Goal: Complete application form

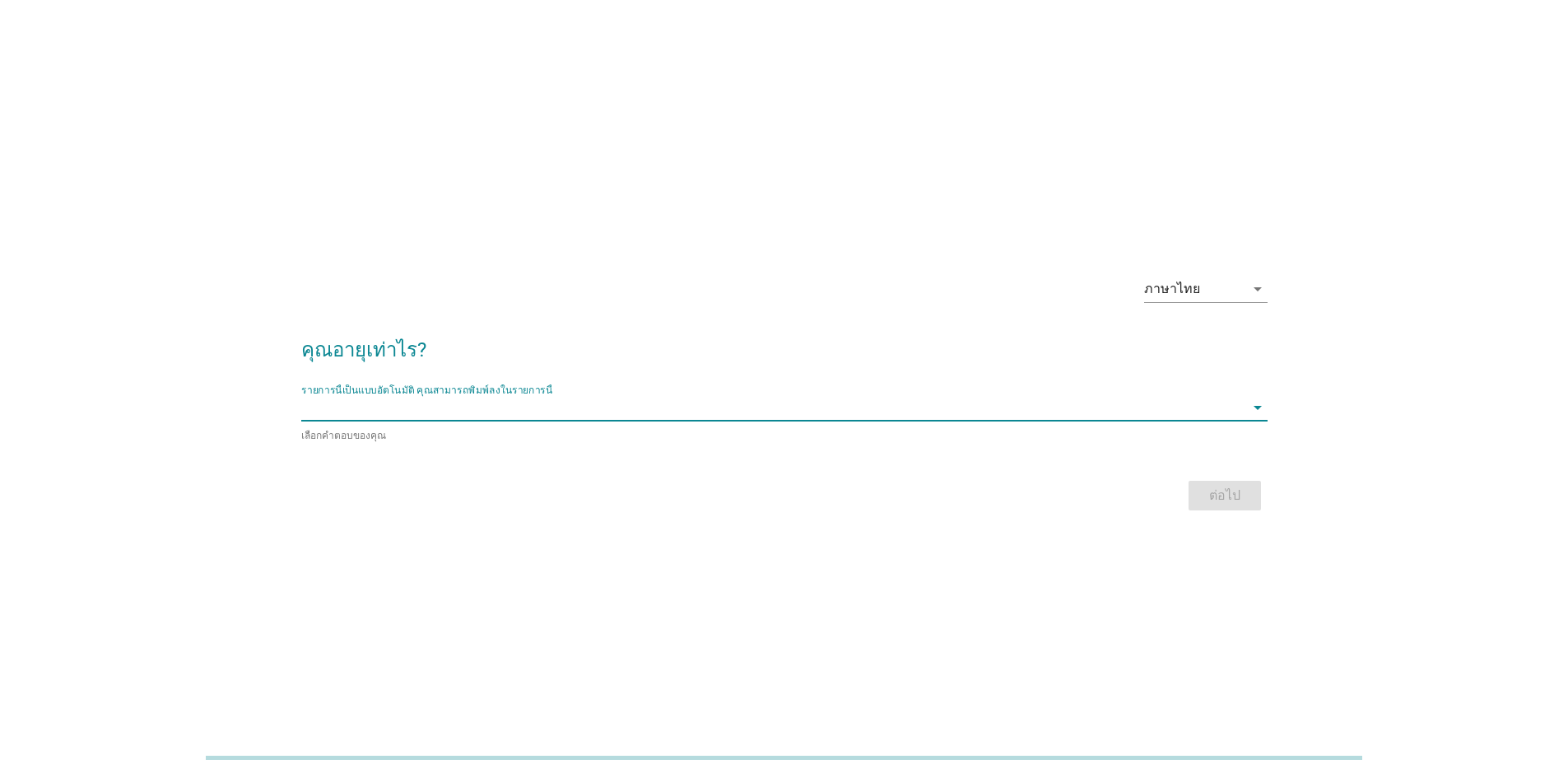
click at [427, 403] on input "รายการนี้เป็นแบบอัตโนมัติ คุณสามารถพิมพ์ลงในรายการนี้" at bounding box center [772, 407] width 943 height 26
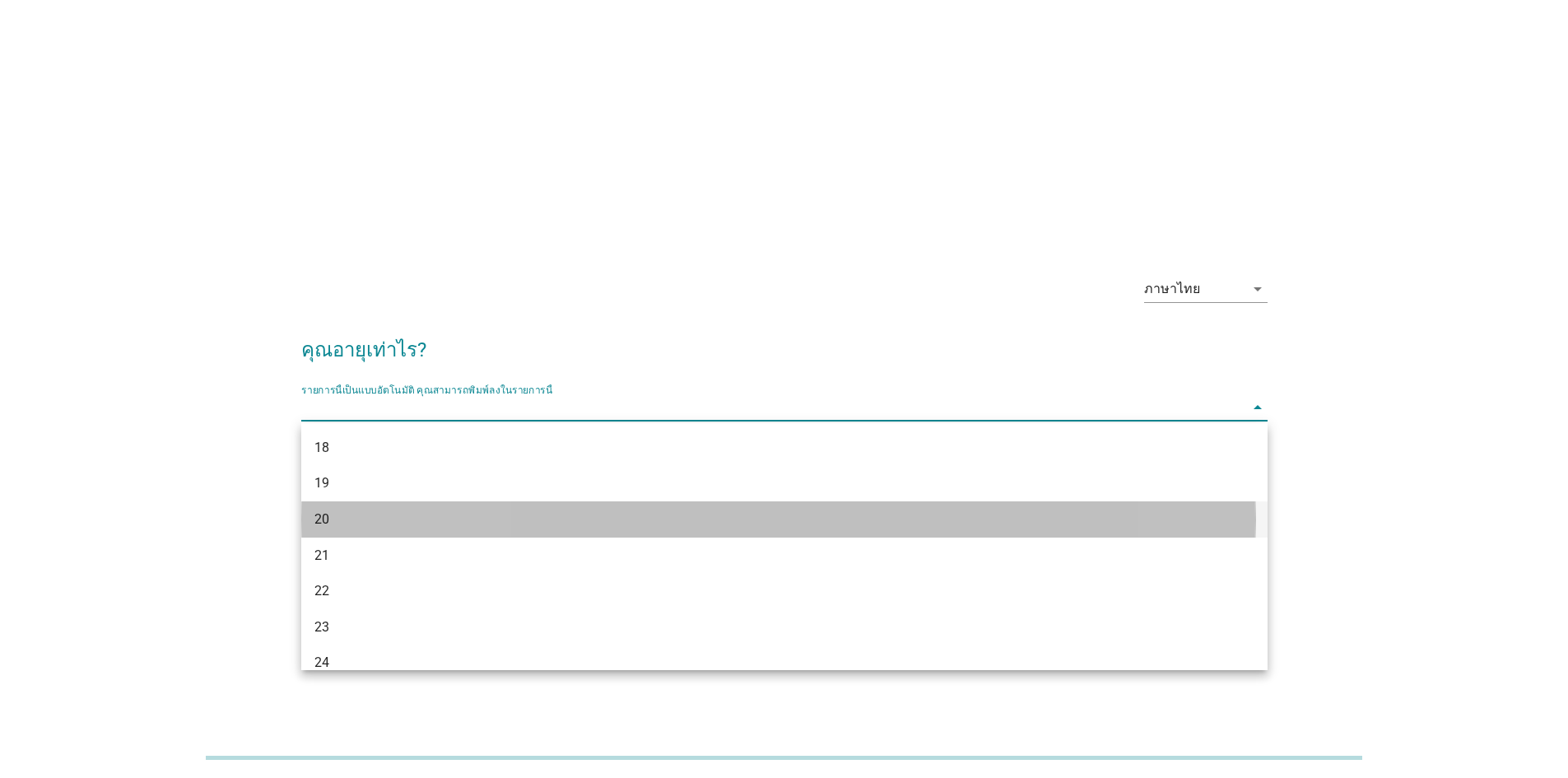
click at [338, 512] on div "20" at bounding box center [745, 519] width 861 height 20
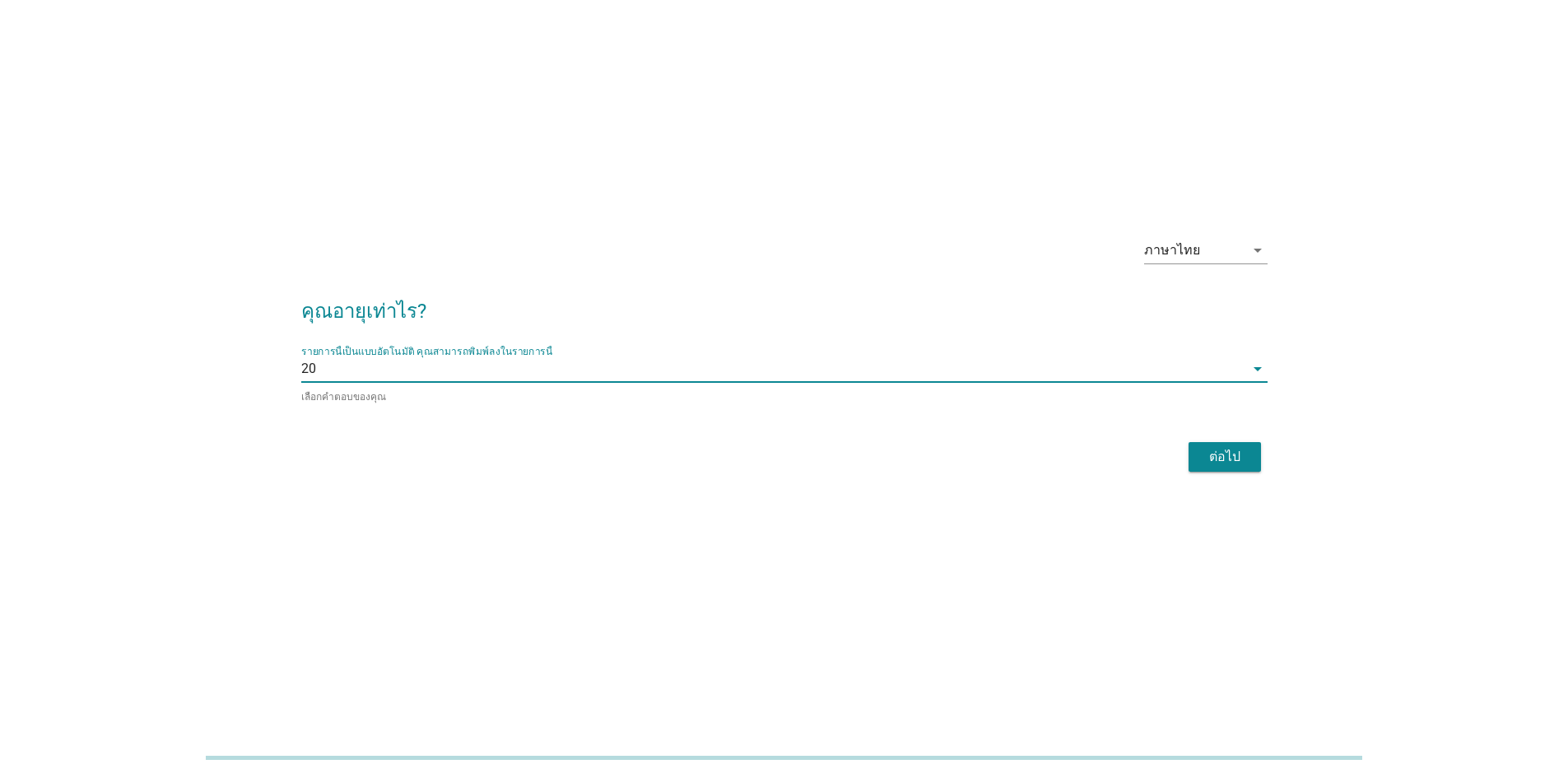
scroll to position [40, 0]
click at [1214, 459] on div "ต่อไป" at bounding box center [1225, 455] width 46 height 20
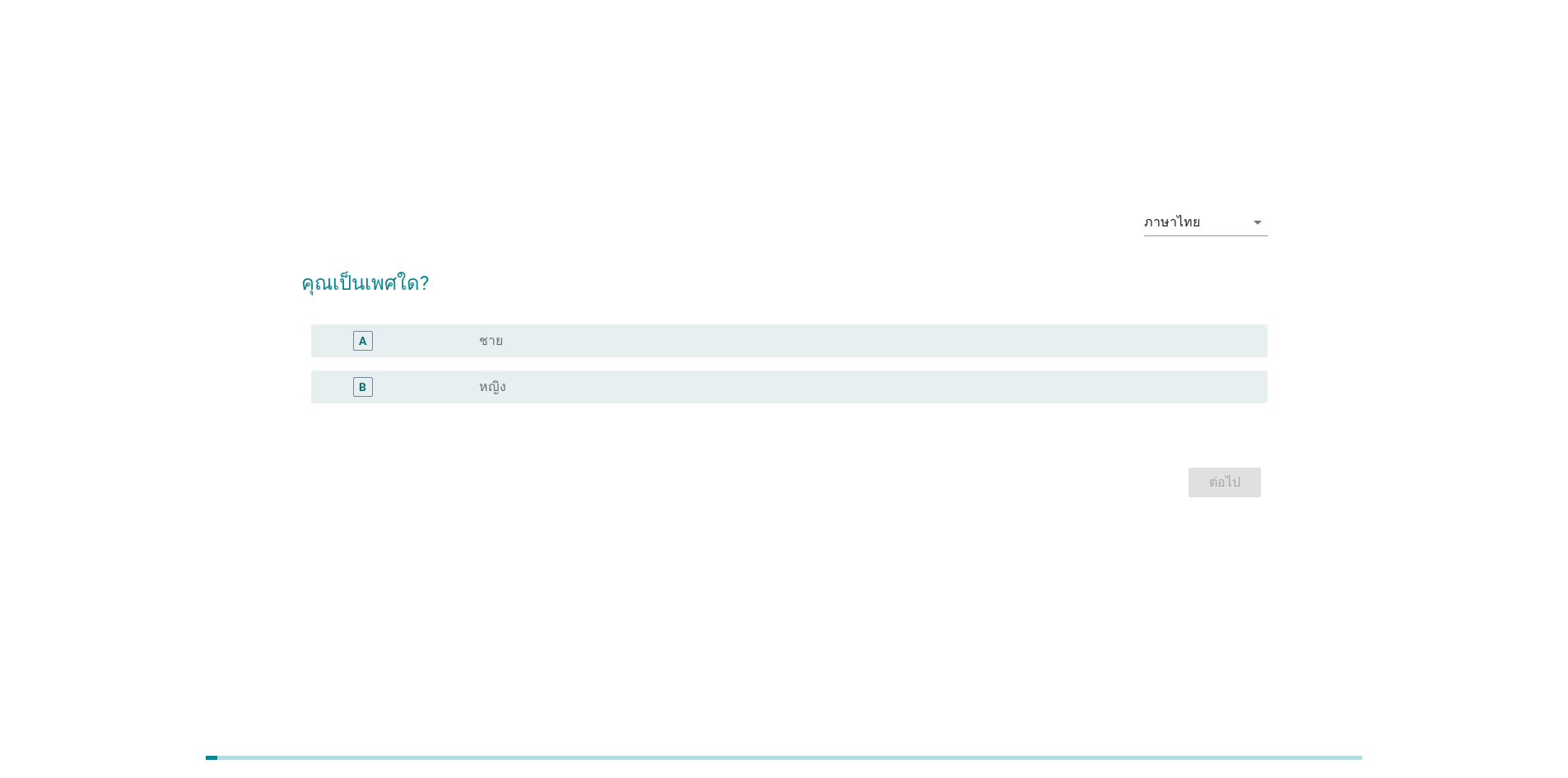
scroll to position [0, 0]
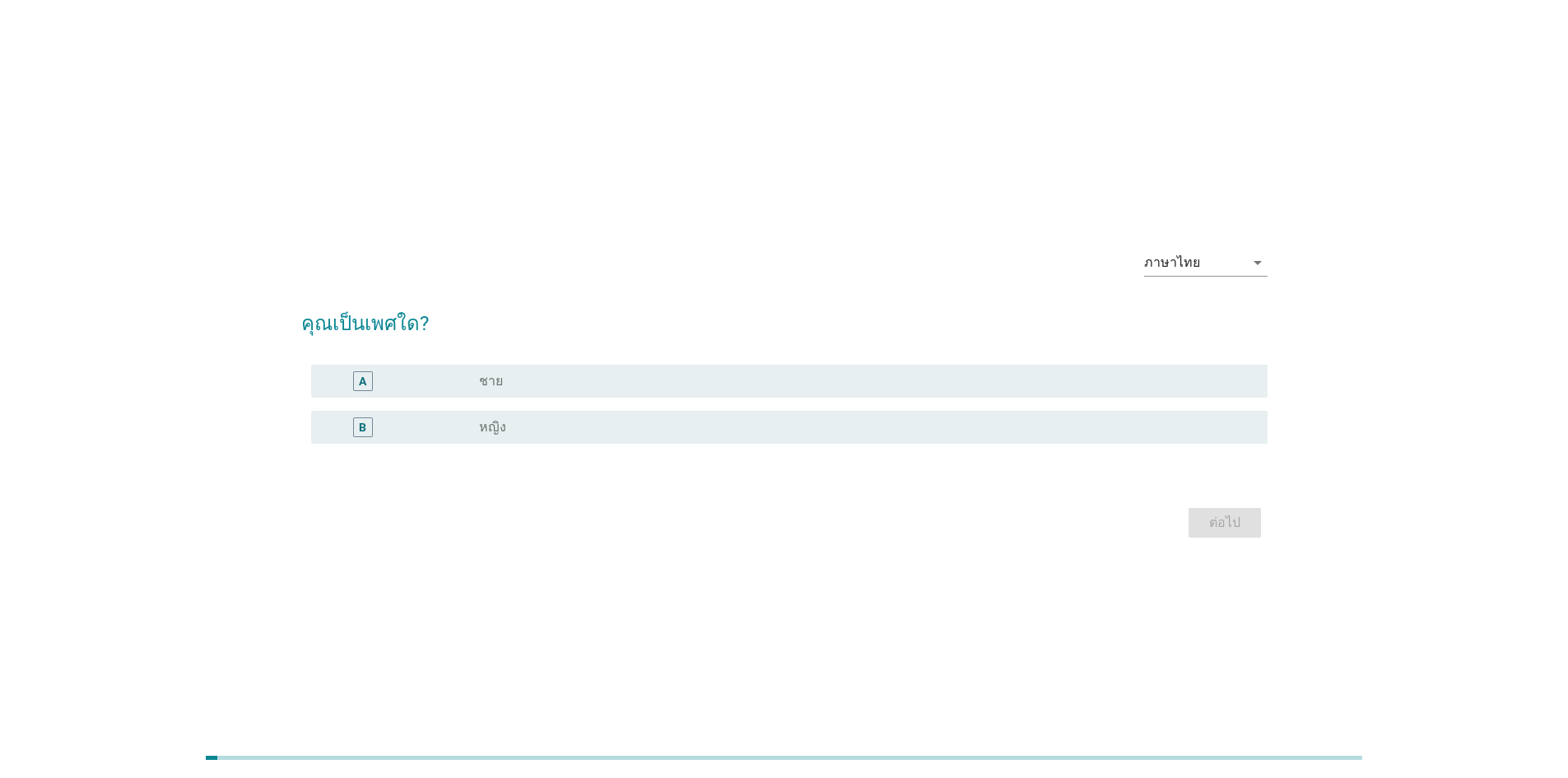
click at [380, 426] on div "B" at bounding box center [362, 427] width 77 height 20
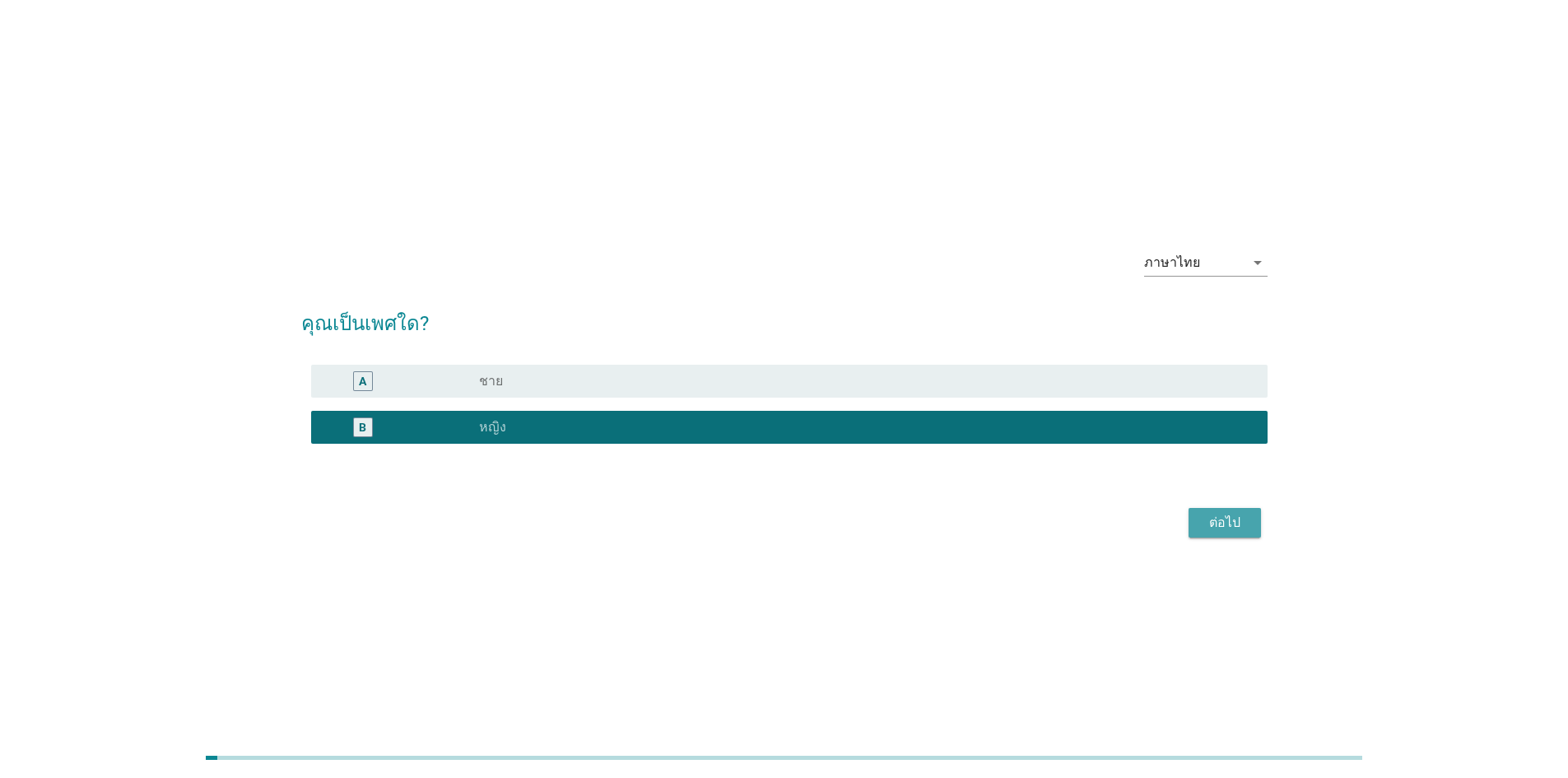
click at [1226, 517] on div "ต่อไป" at bounding box center [1225, 522] width 46 height 20
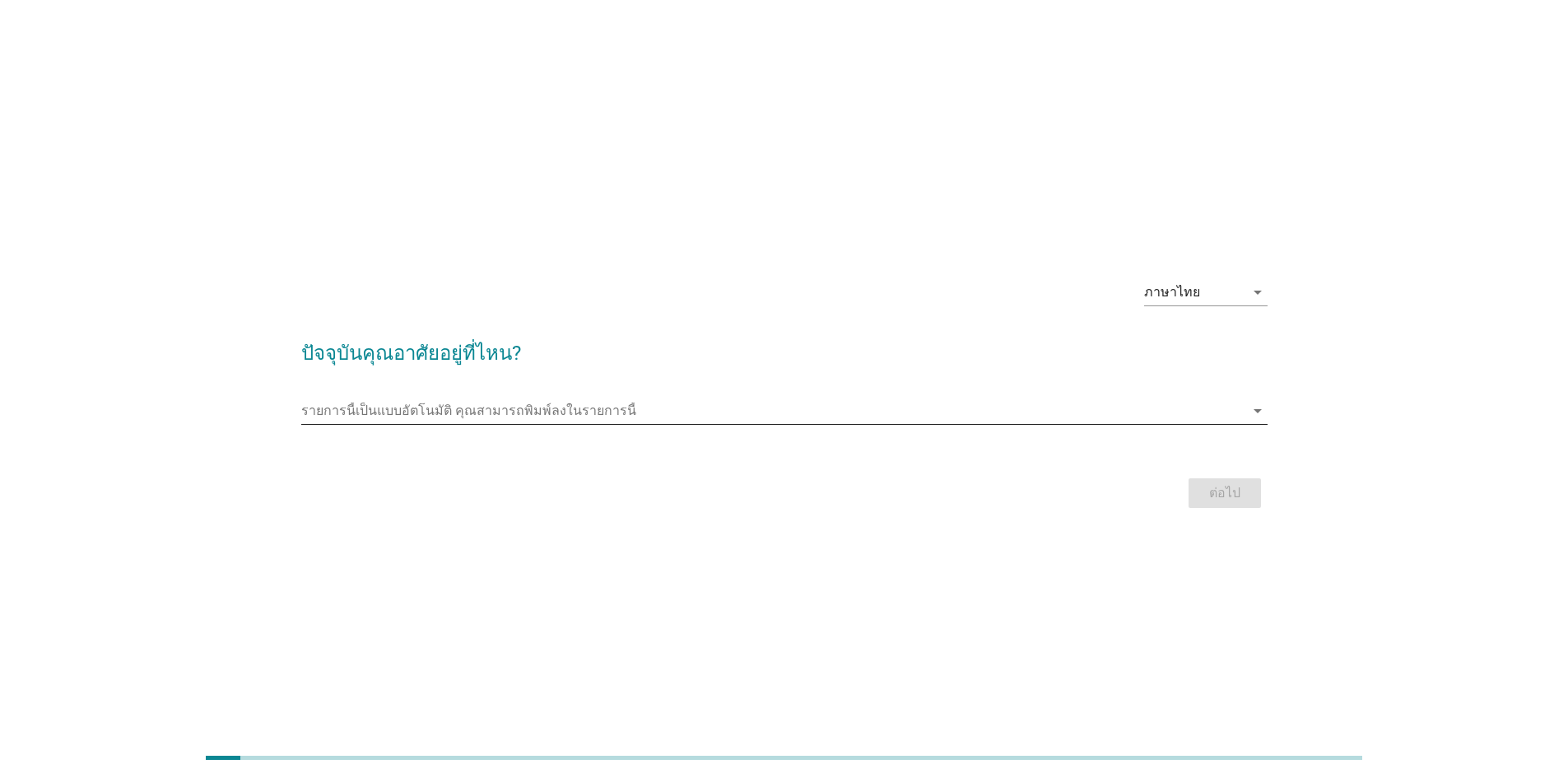
click at [517, 410] on input "รายการนี้เป็นแบบอัตโนมัติ คุณสามารถพิมพ์ลงในรายการนี้" at bounding box center [772, 410] width 943 height 26
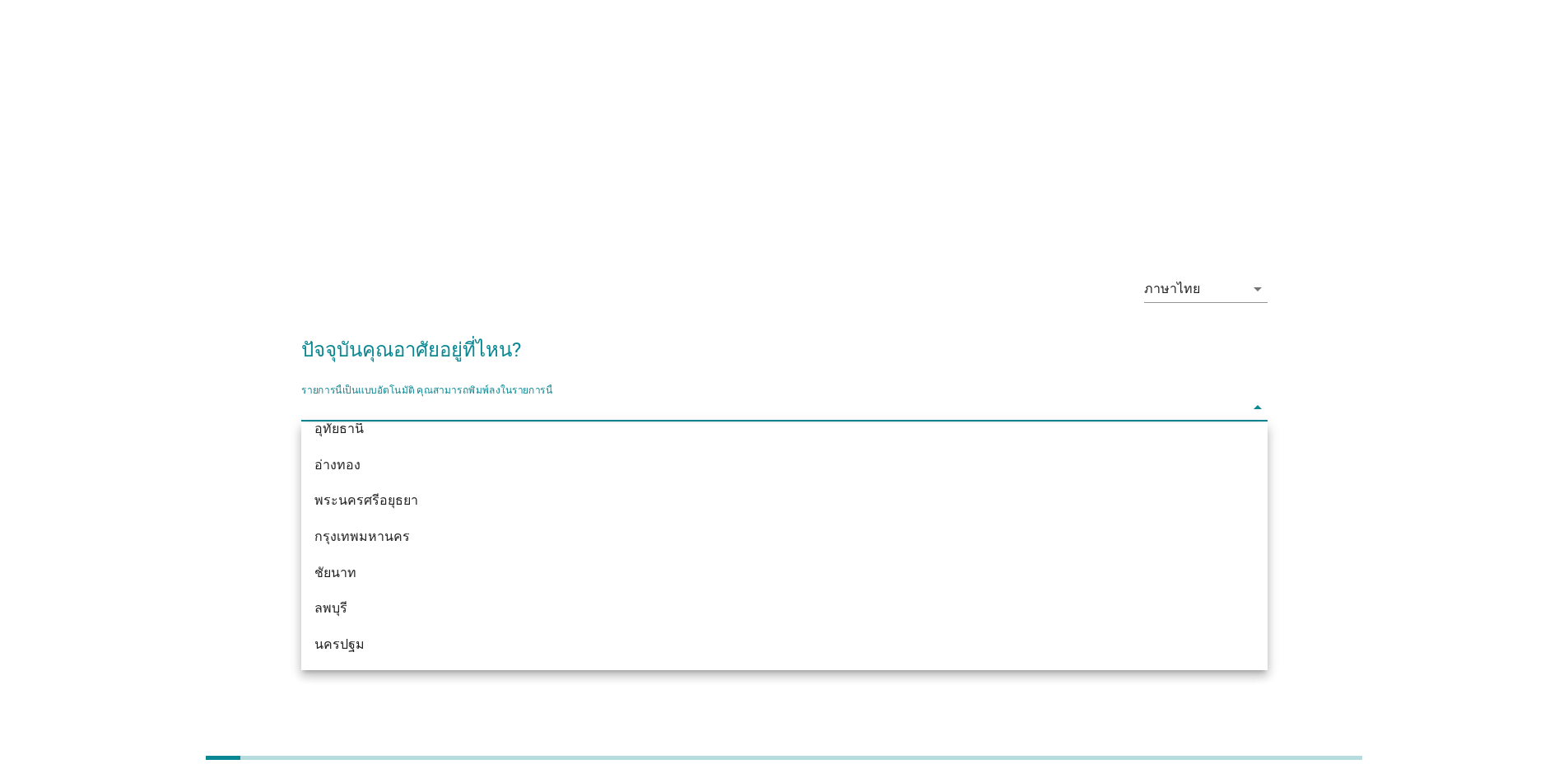
scroll to position [1318, 0]
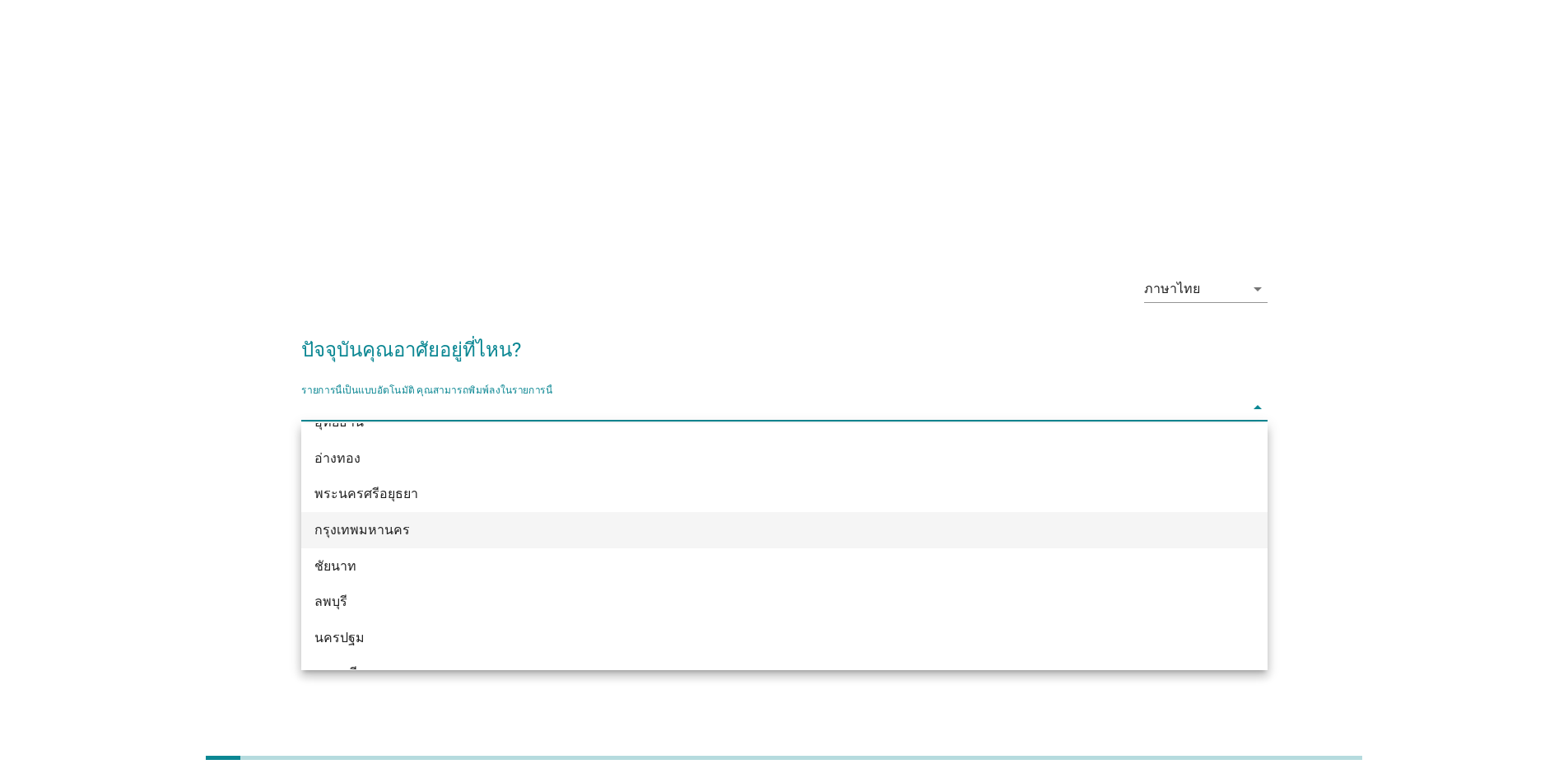
click at [390, 525] on div "กรุงเทพมหานคร" at bounding box center [745, 530] width 861 height 20
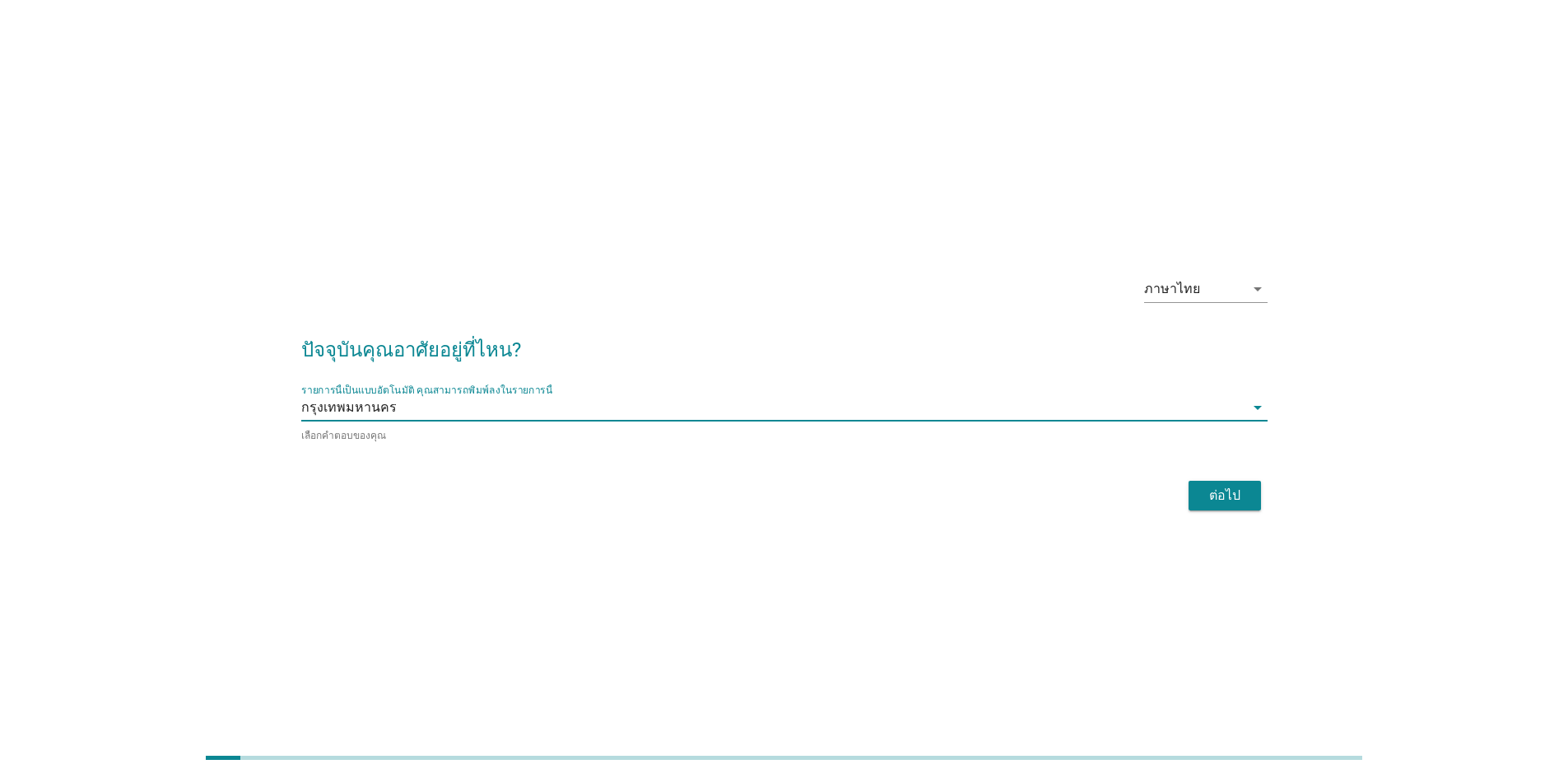
click at [1235, 487] on div "ต่อไป" at bounding box center [1225, 495] width 46 height 20
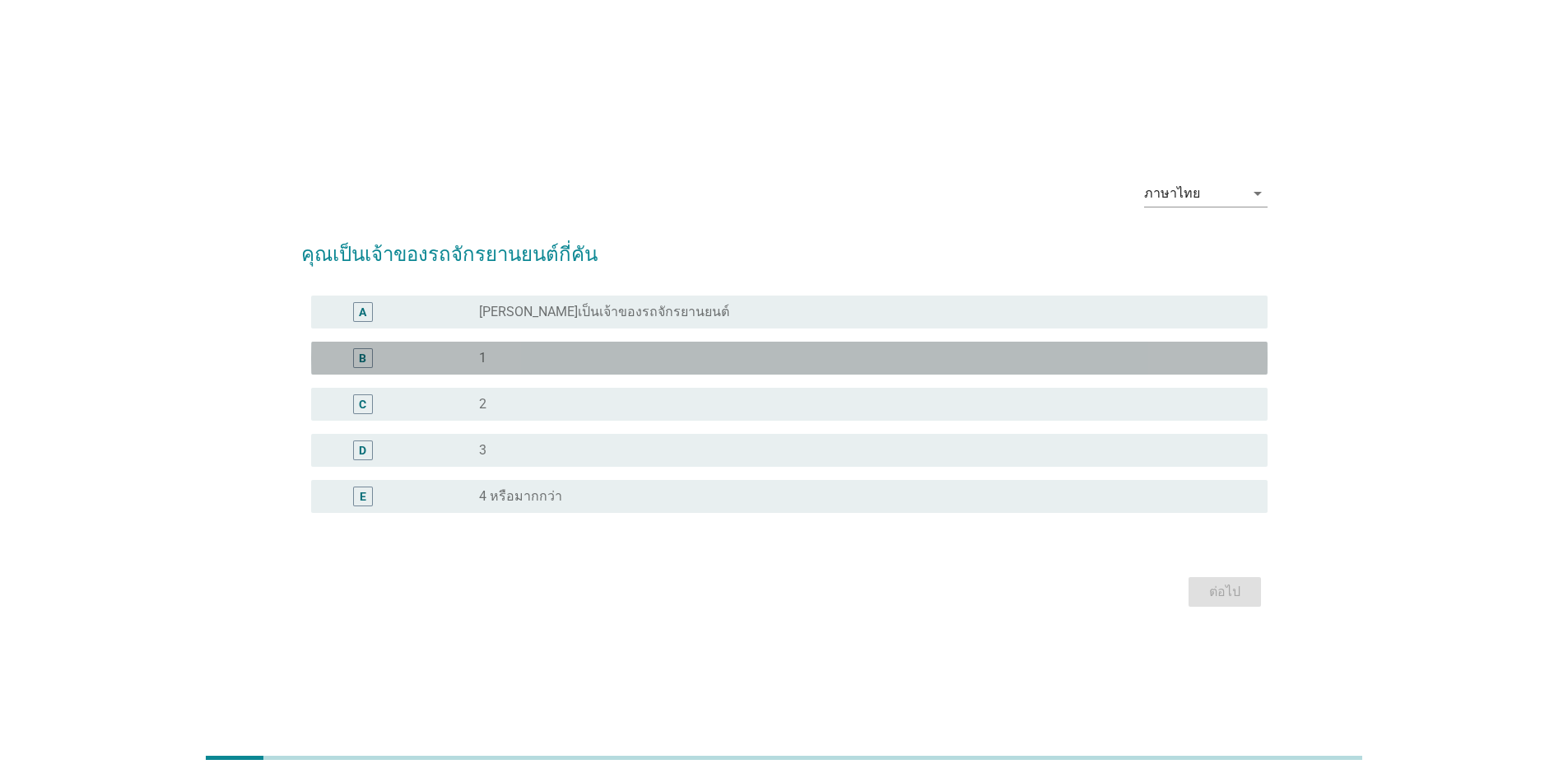
click at [562, 343] on div "B radio_button_unchecked 1" at bounding box center [789, 358] width 957 height 33
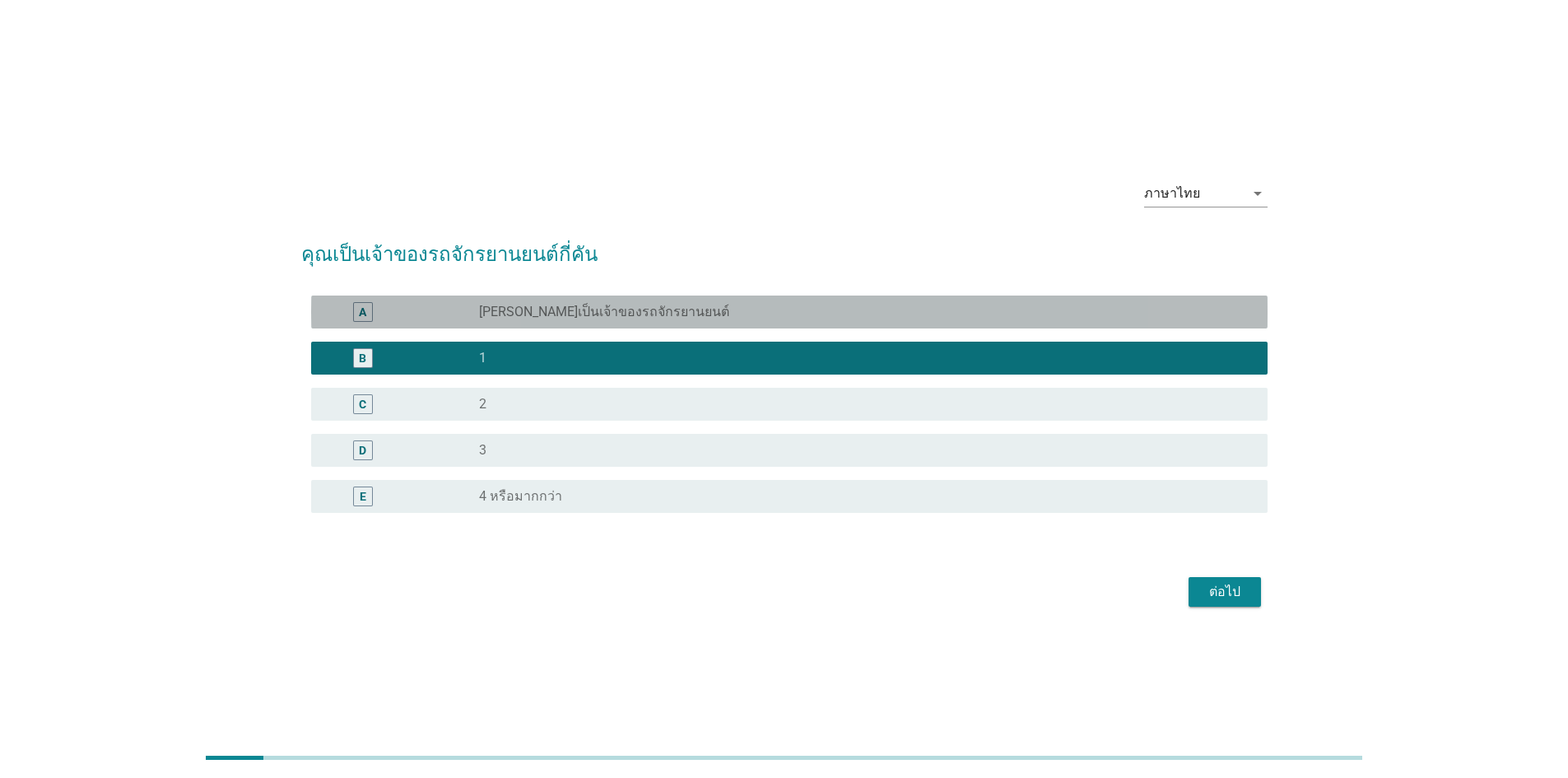
click at [569, 311] on label "[PERSON_NAME]เป็นเจ้าของรถจักรยานยนต์" at bounding box center [604, 312] width 250 height 16
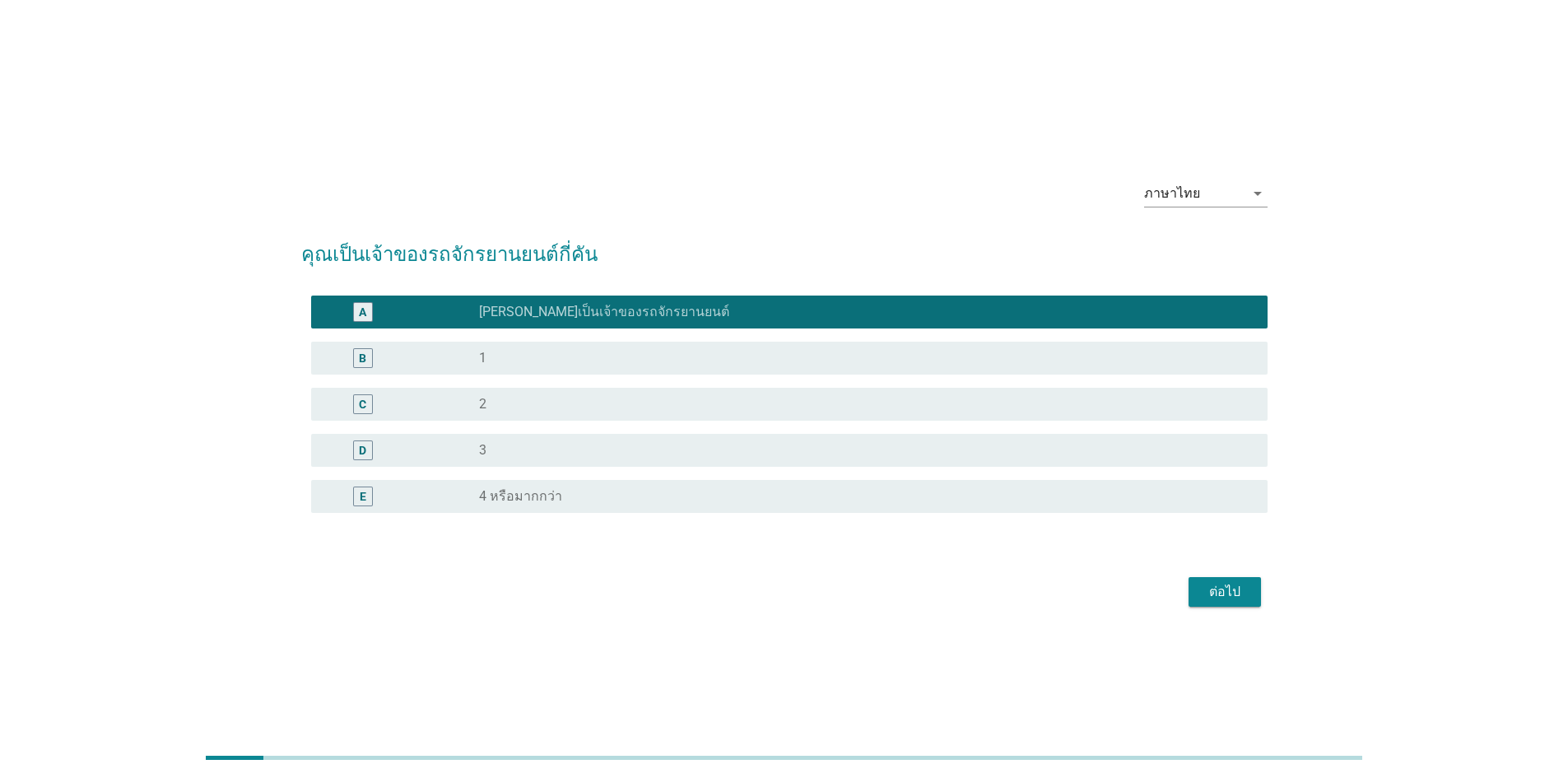
click at [1232, 594] on div "ต่อไป" at bounding box center [1225, 591] width 46 height 20
